Goal: Entertainment & Leisure: Consume media (video, audio)

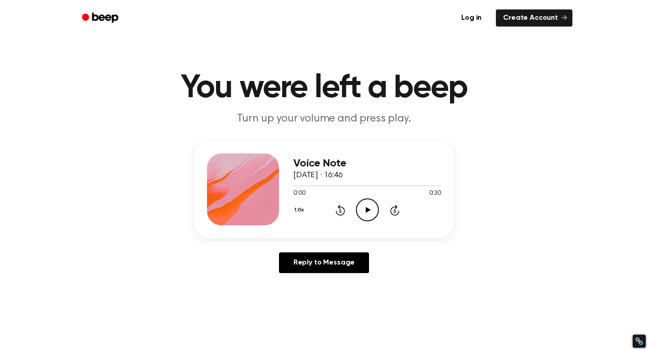
click at [367, 210] on icon at bounding box center [367, 210] width 5 height 6
click at [363, 211] on icon "Play Audio" at bounding box center [367, 209] width 23 height 23
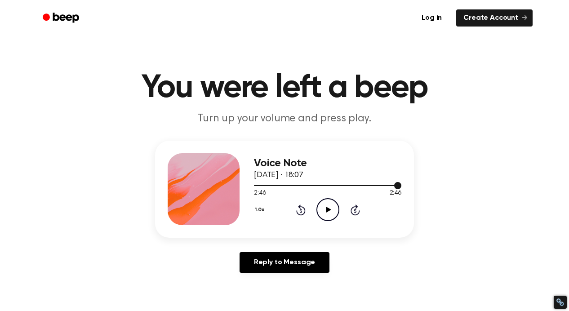
click at [382, 187] on div at bounding box center [328, 185] width 148 height 7
click at [382, 186] on div at bounding box center [328, 185] width 148 height 7
drag, startPoint x: 395, startPoint y: 187, endPoint x: 381, endPoint y: 187, distance: 14.4
click at [381, 187] on div at bounding box center [328, 185] width 148 height 7
drag, startPoint x: 397, startPoint y: 186, endPoint x: 376, endPoint y: 187, distance: 21.1
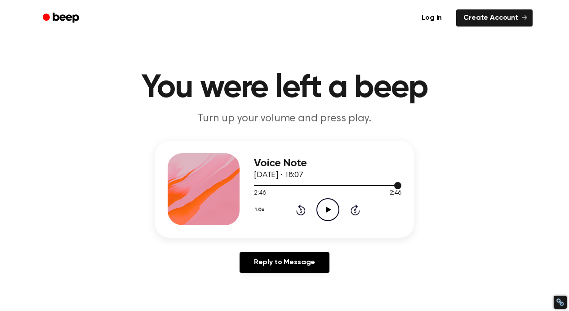
click at [376, 186] on div at bounding box center [328, 185] width 148 height 7
click at [331, 206] on icon "Play Audio" at bounding box center [328, 209] width 23 height 23
drag, startPoint x: 397, startPoint y: 186, endPoint x: 378, endPoint y: 186, distance: 18.4
click at [378, 186] on div at bounding box center [326, 185] width 145 height 1
click at [301, 210] on icon at bounding box center [301, 211] width 2 height 4
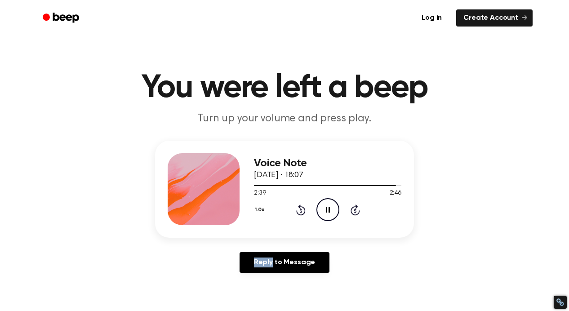
click at [301, 210] on icon at bounding box center [301, 211] width 2 height 4
click at [327, 207] on icon "Play Audio" at bounding box center [328, 209] width 23 height 23
click at [330, 207] on icon "Play Audio" at bounding box center [328, 209] width 23 height 23
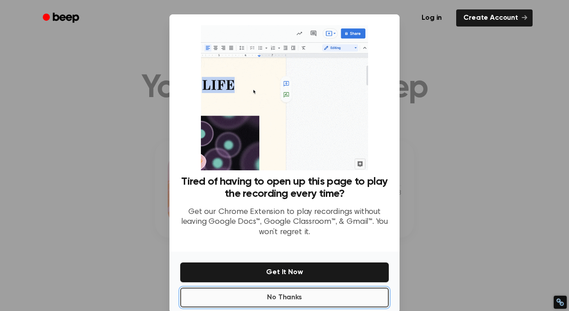
click at [278, 299] on button "No Thanks" at bounding box center [284, 298] width 209 height 20
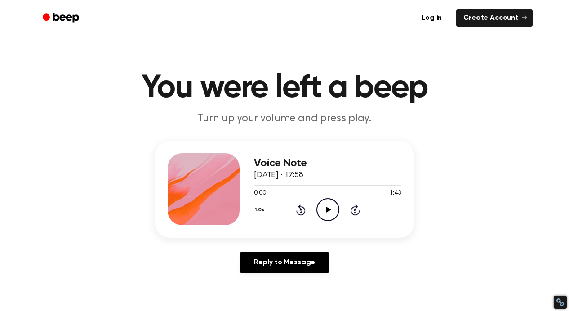
click at [327, 211] on icon at bounding box center [328, 210] width 5 height 6
click at [330, 206] on icon "Play Audio" at bounding box center [328, 209] width 23 height 23
click at [331, 211] on icon "Pause Audio" at bounding box center [328, 209] width 23 height 23
click at [327, 210] on icon at bounding box center [328, 210] width 5 height 6
